Goal: Check status: Check status

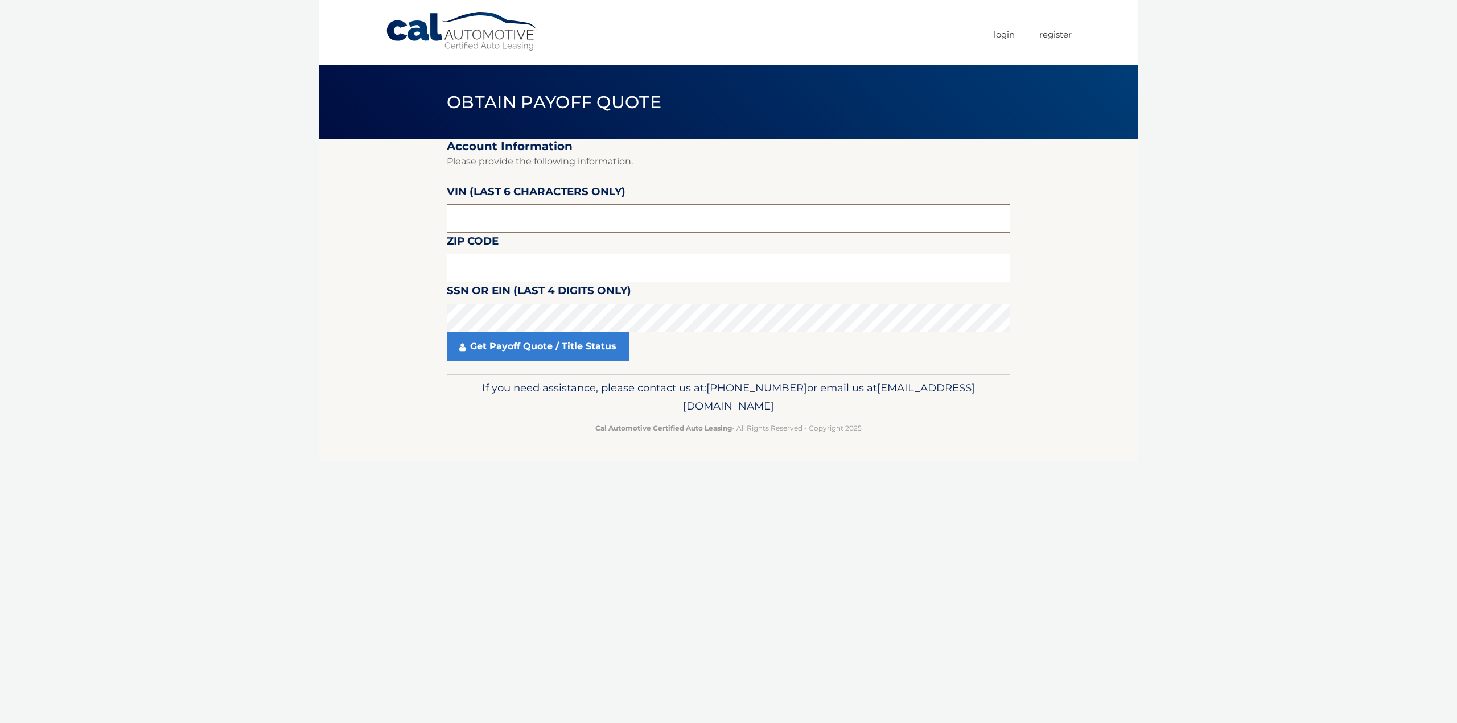
click at [545, 208] on input "text" at bounding box center [729, 218] width 564 height 28
type input "235134"
type input "07746"
click at [611, 356] on link "Get Payoff Quote / Title Status" at bounding box center [538, 346] width 182 height 28
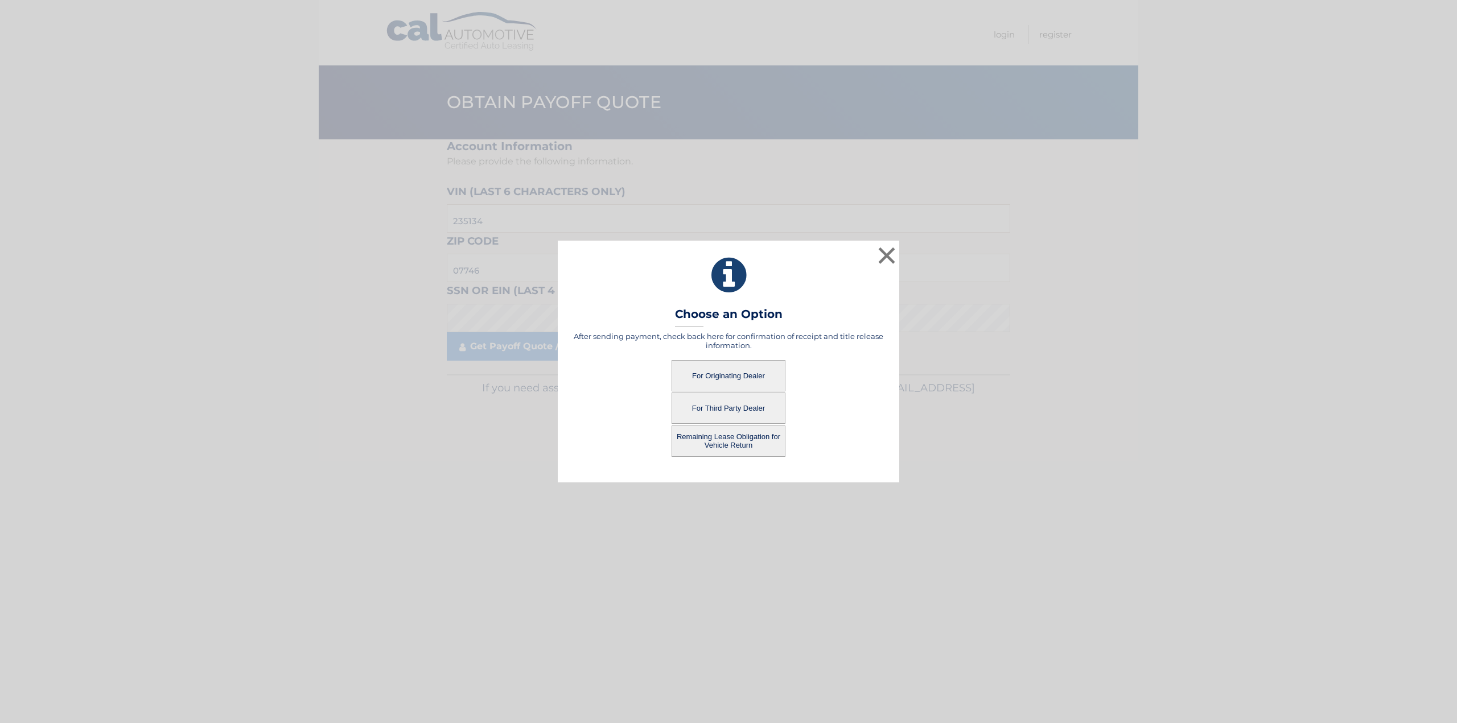
click at [734, 448] on button "Remaining Lease Obligation for Vehicle Return" at bounding box center [729, 441] width 114 height 31
click at [722, 448] on button "Remaining Lease Obligation for Vehicle Return" at bounding box center [729, 441] width 114 height 31
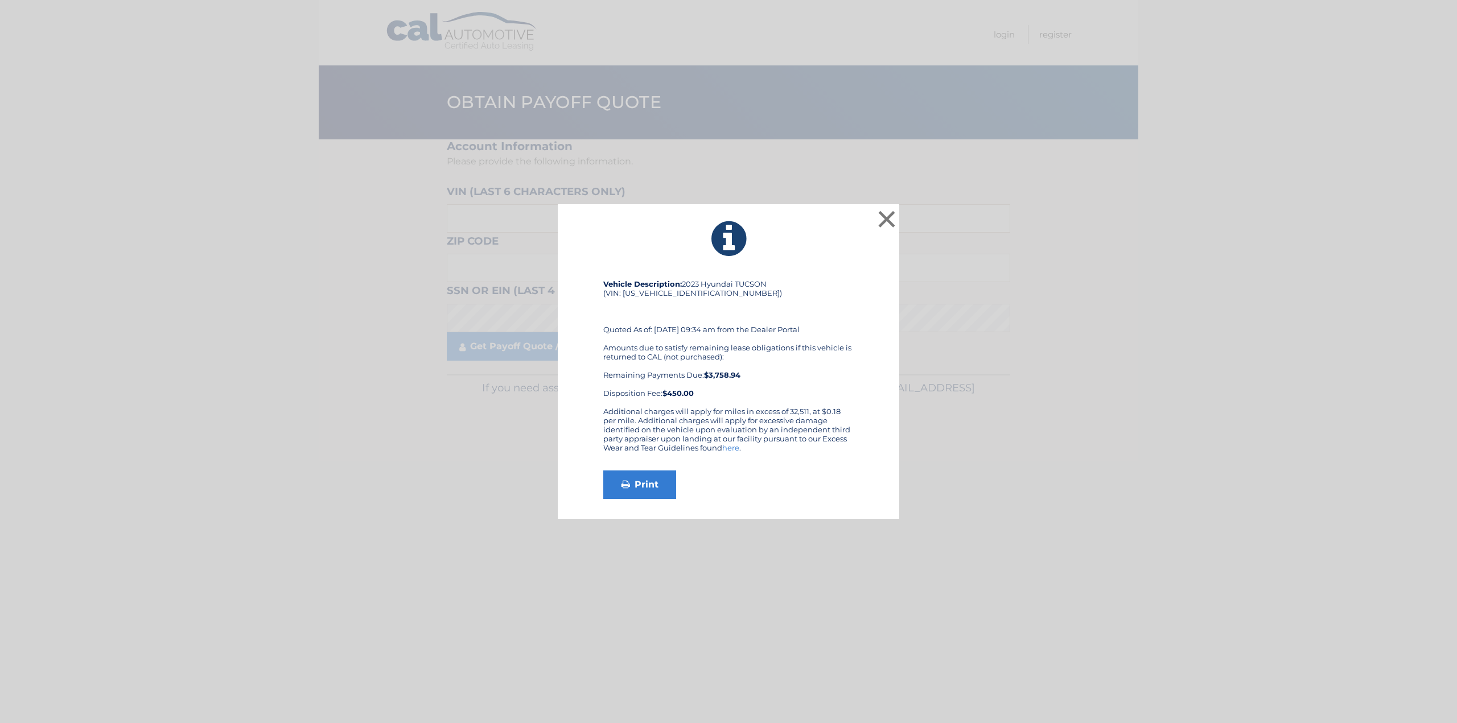
drag, startPoint x: 734, startPoint y: 375, endPoint x: 744, endPoint y: 364, distance: 14.5
click at [726, 346] on div "Amounts due to satisfy remaining lease obligations if this vehicle is returned …" at bounding box center [728, 370] width 250 height 55
click at [887, 216] on button "×" at bounding box center [886, 219] width 23 height 23
